Goal: Task Accomplishment & Management: Manage account settings

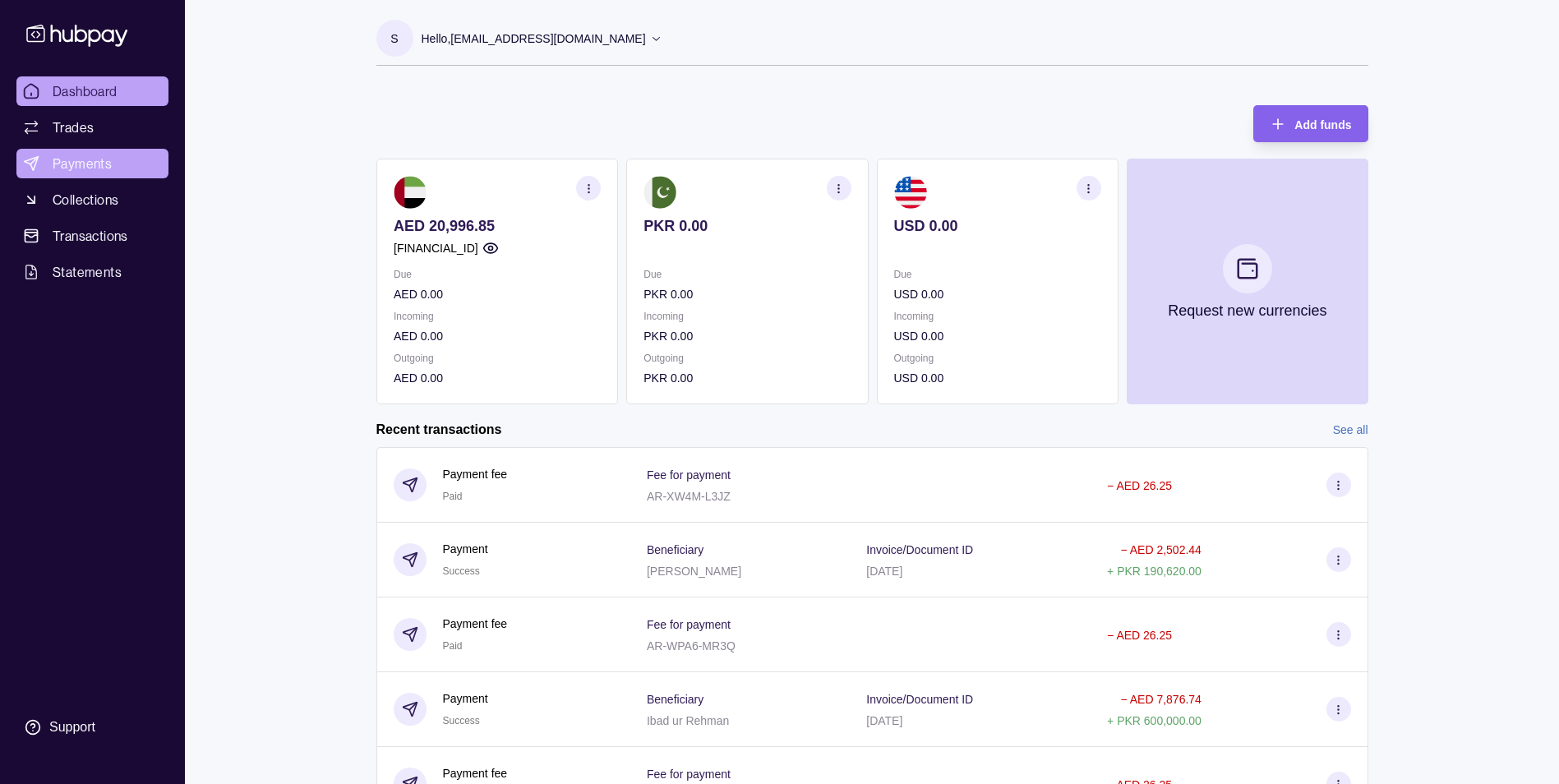
click at [70, 166] on span "Payments" at bounding box center [81, 163] width 59 height 19
